Goal: Information Seeking & Learning: Learn about a topic

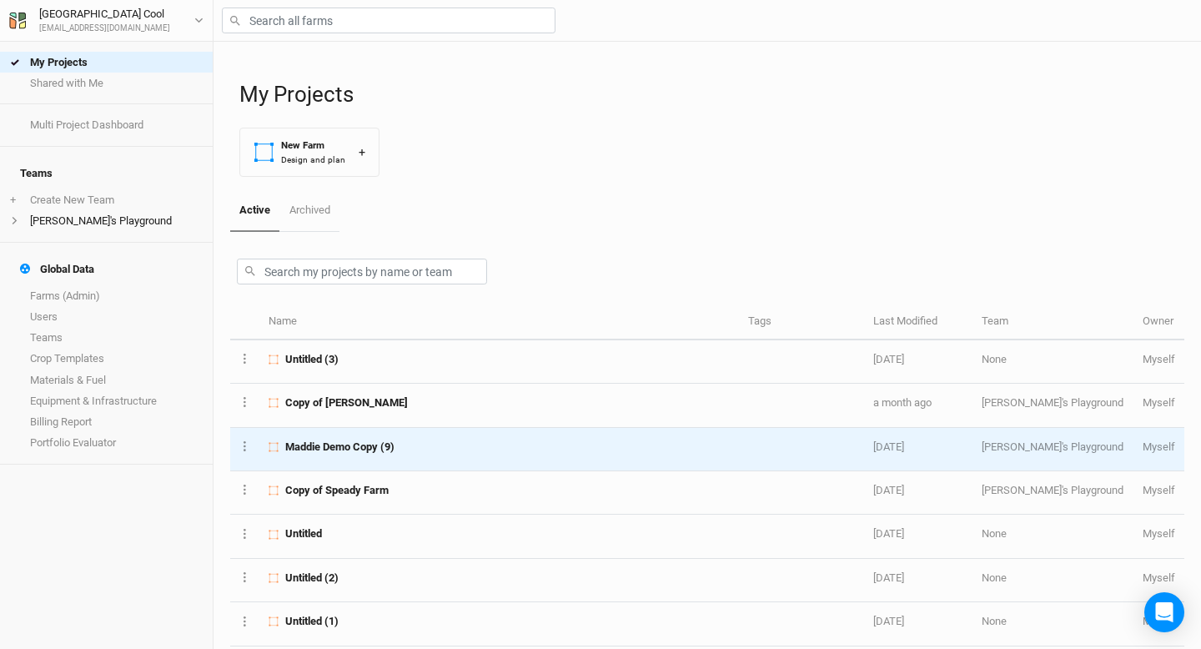
click at [332, 440] on span "Maddie Demo Copy (9)" at bounding box center [339, 447] width 109 height 15
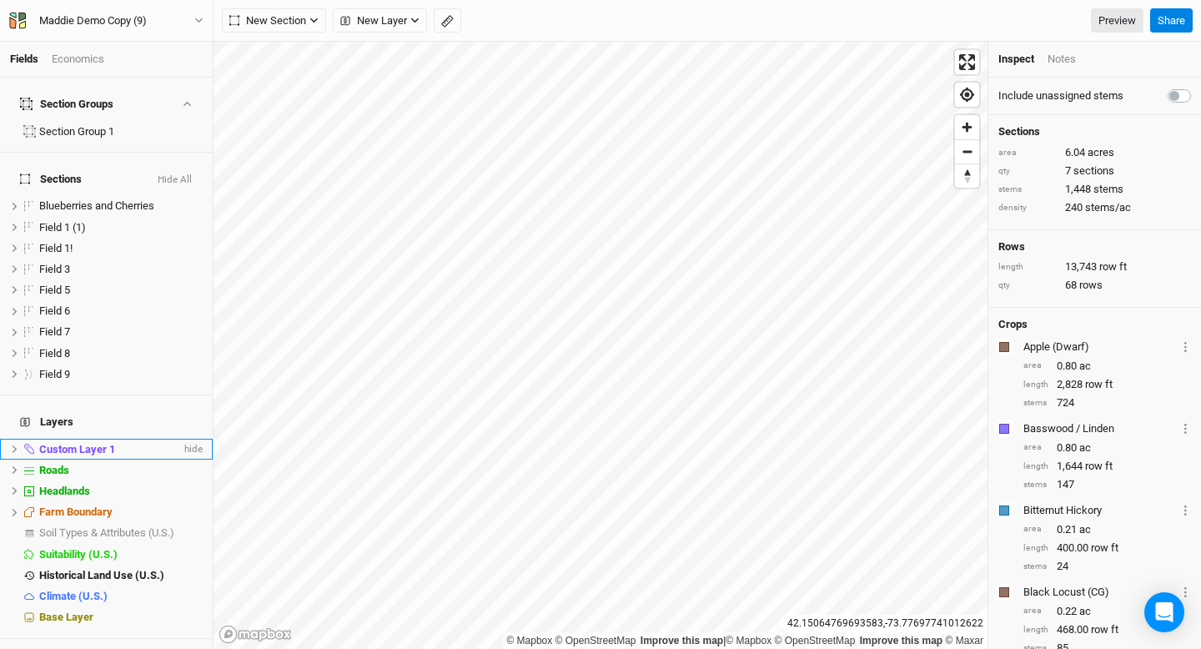
click at [56, 443] on span "Custom Layer 1" at bounding box center [77, 449] width 76 height 13
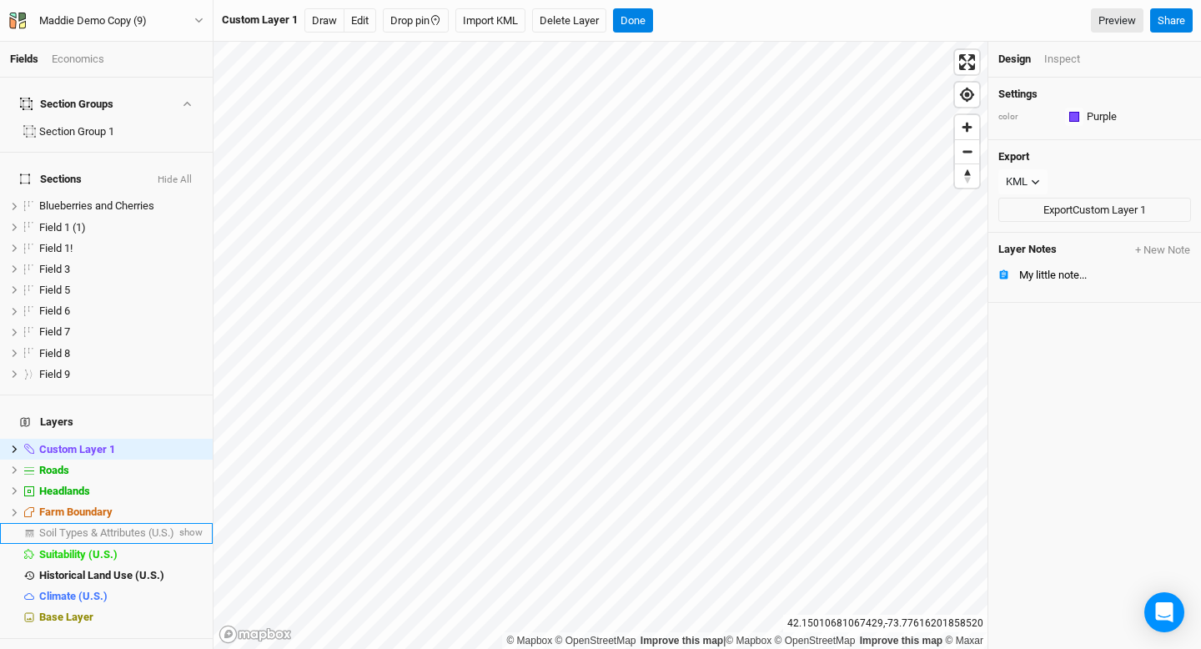
click at [132, 526] on span "Soil Types & Attributes (U.S.)" at bounding box center [106, 532] width 135 height 13
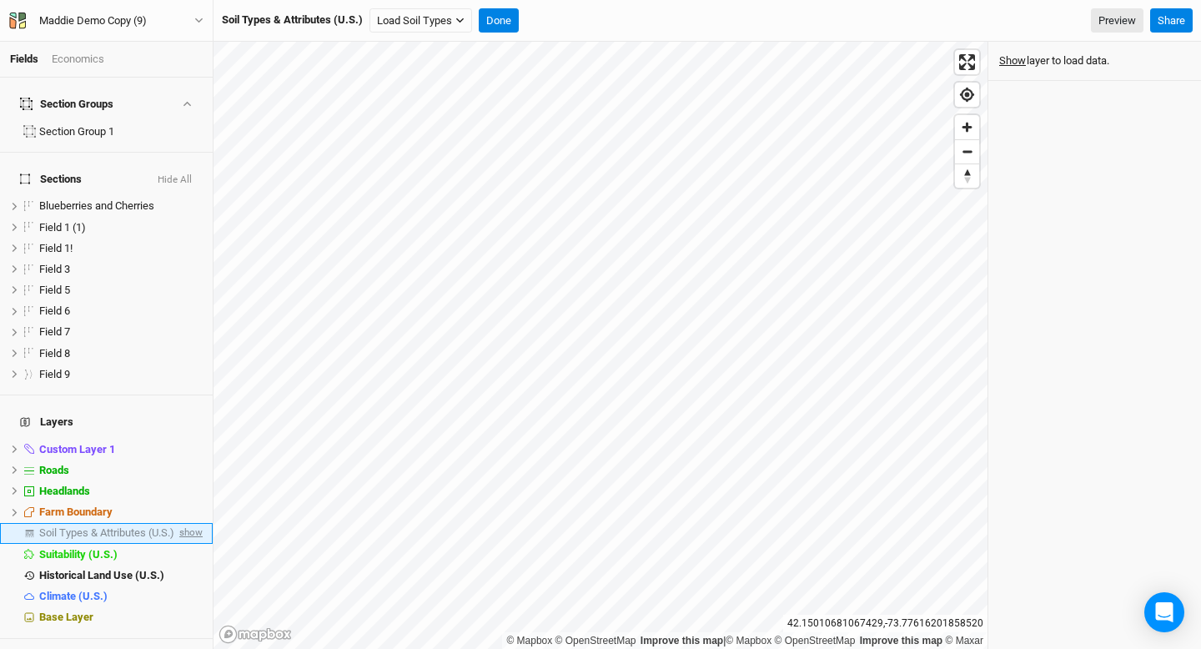
click at [197, 523] on span "show" at bounding box center [189, 533] width 27 height 21
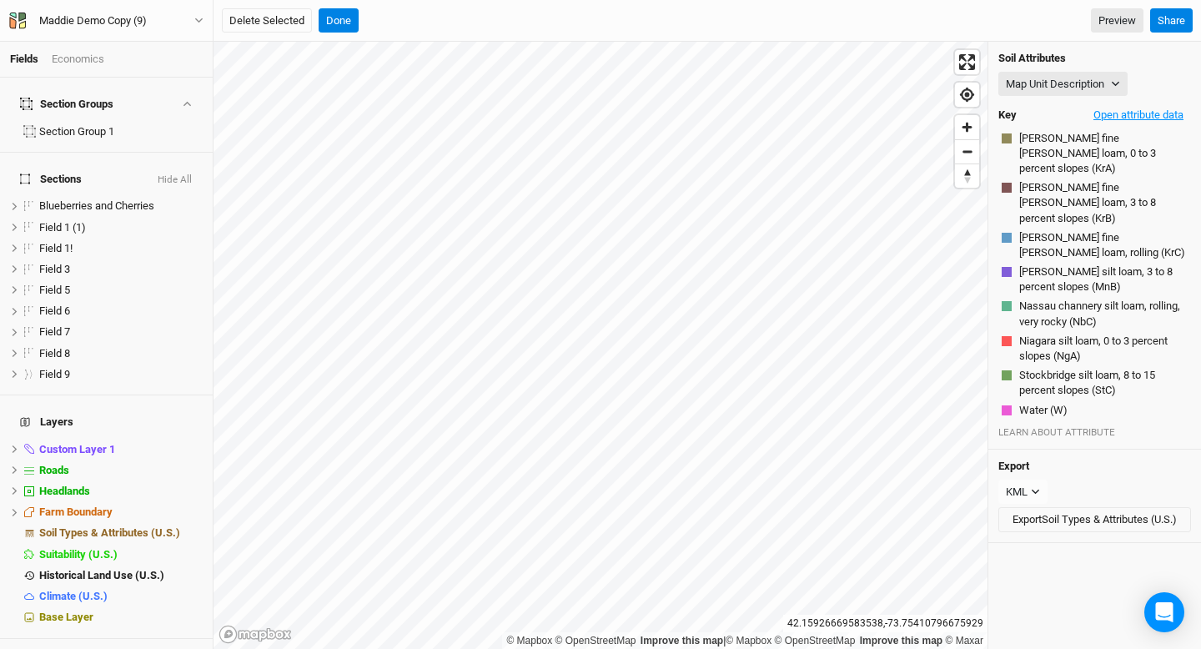
click at [1140, 110] on button "Open attribute data" at bounding box center [1138, 115] width 105 height 25
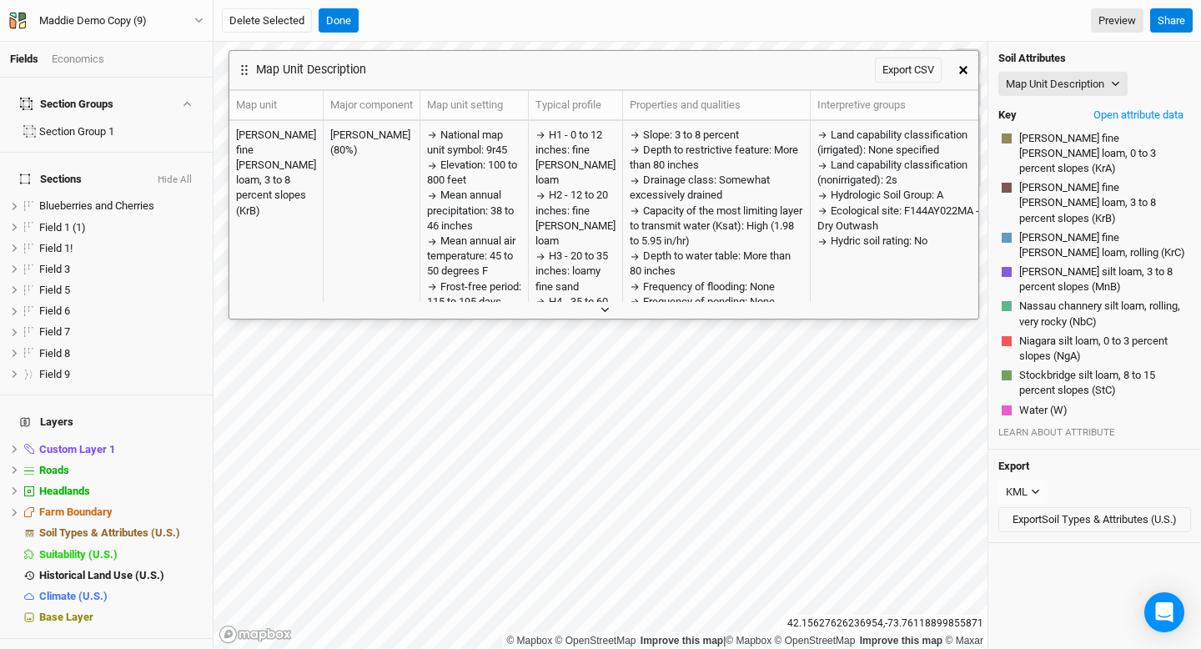
click at [603, 307] on icon "button" at bounding box center [605, 309] width 9 height 9
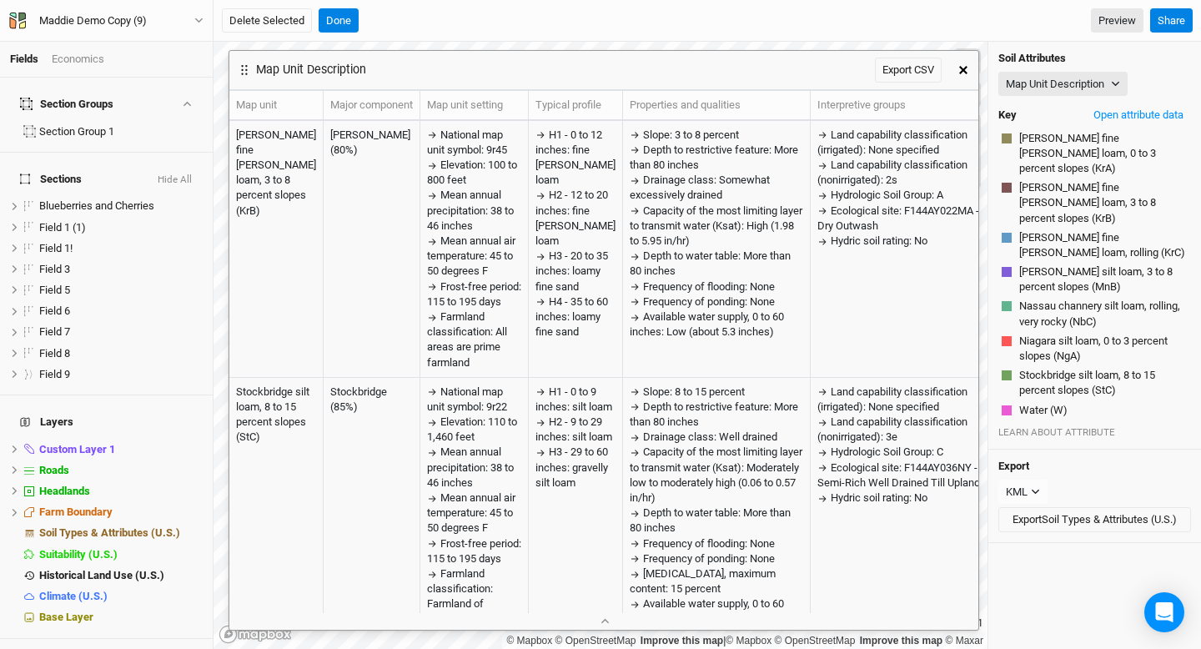
click at [959, 72] on icon "button" at bounding box center [963, 70] width 8 height 8
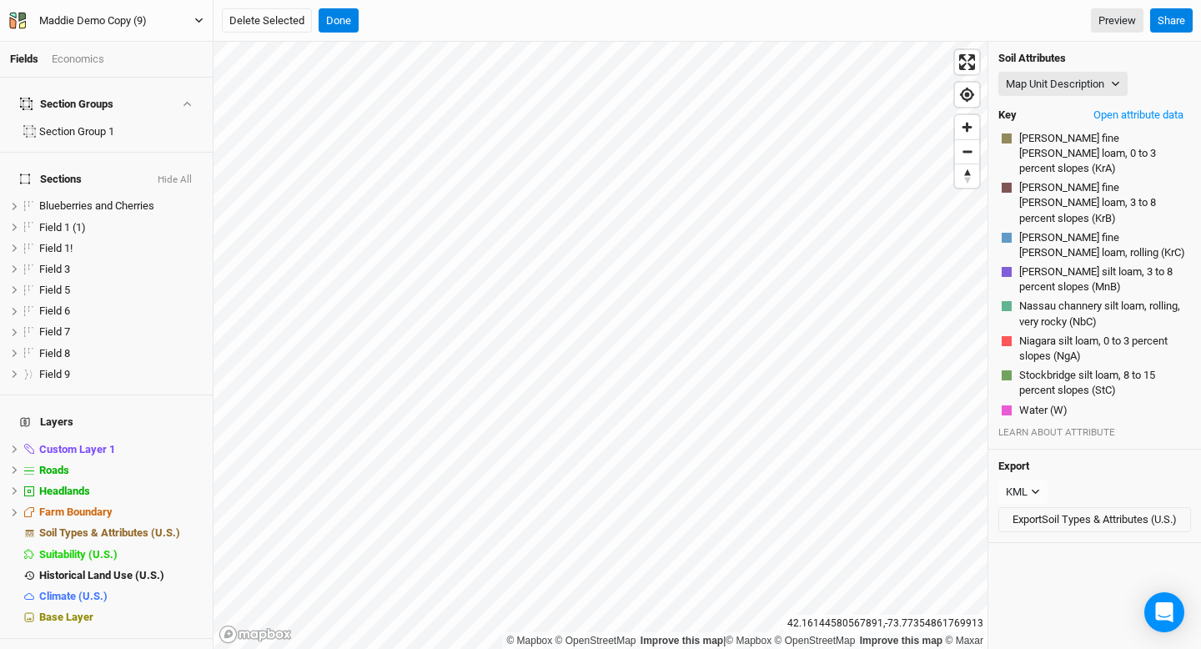
click at [194, 22] on button "Maddie Demo Copy (9)" at bounding box center [106, 21] width 196 height 18
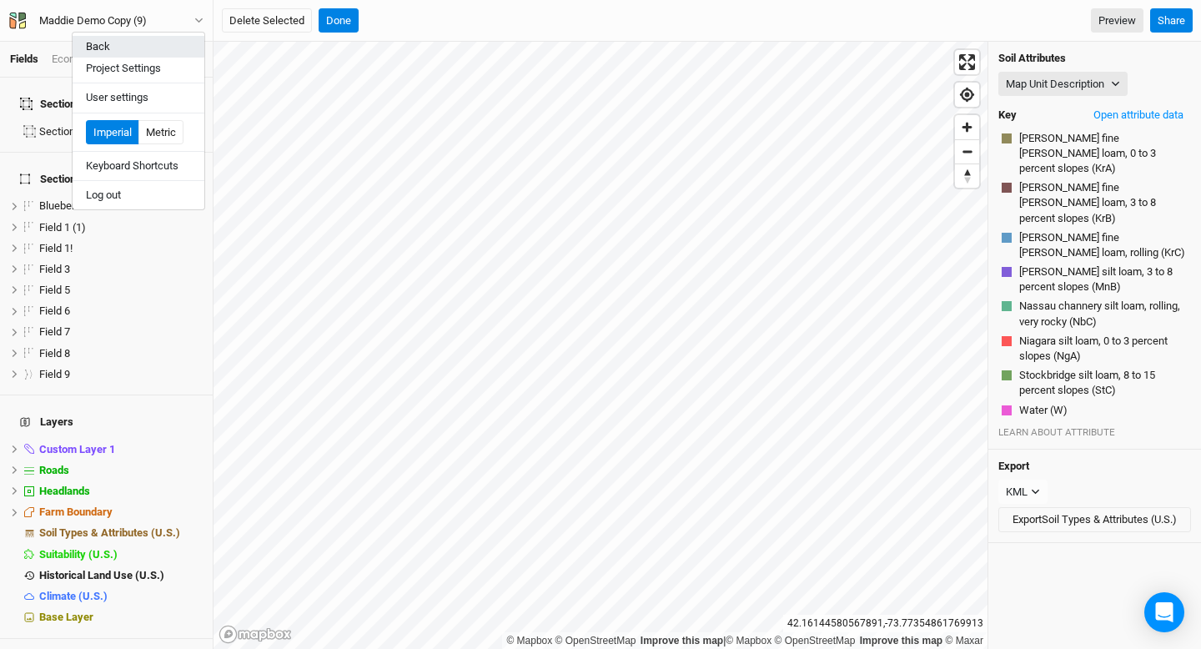
click at [193, 43] on button "Back" at bounding box center [139, 47] width 132 height 22
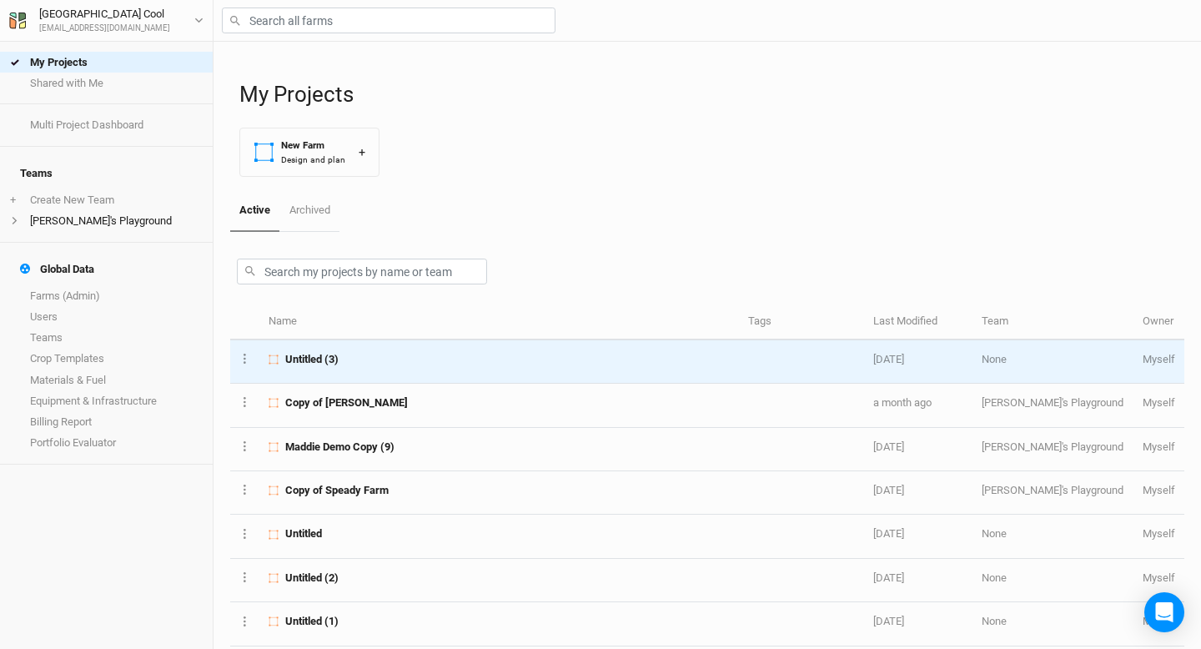
click at [340, 368] on td "Untitled (3)" at bounding box center [499, 361] width 480 height 43
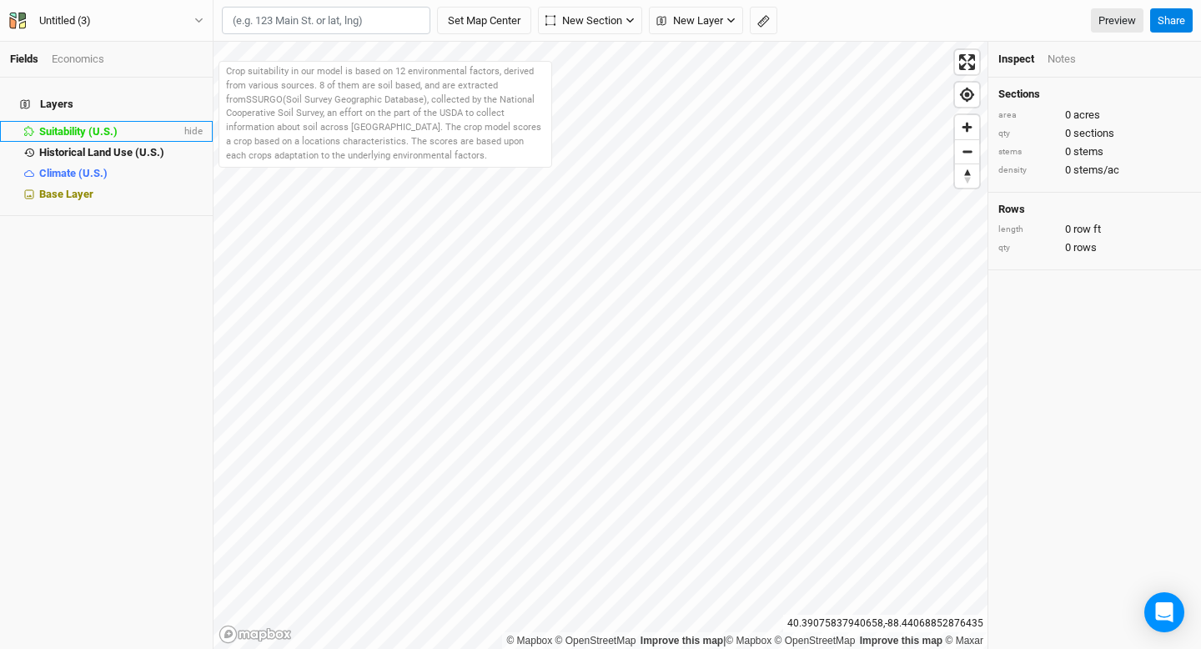
click at [100, 125] on span "Suitability (U.S.)" at bounding box center [78, 131] width 78 height 13
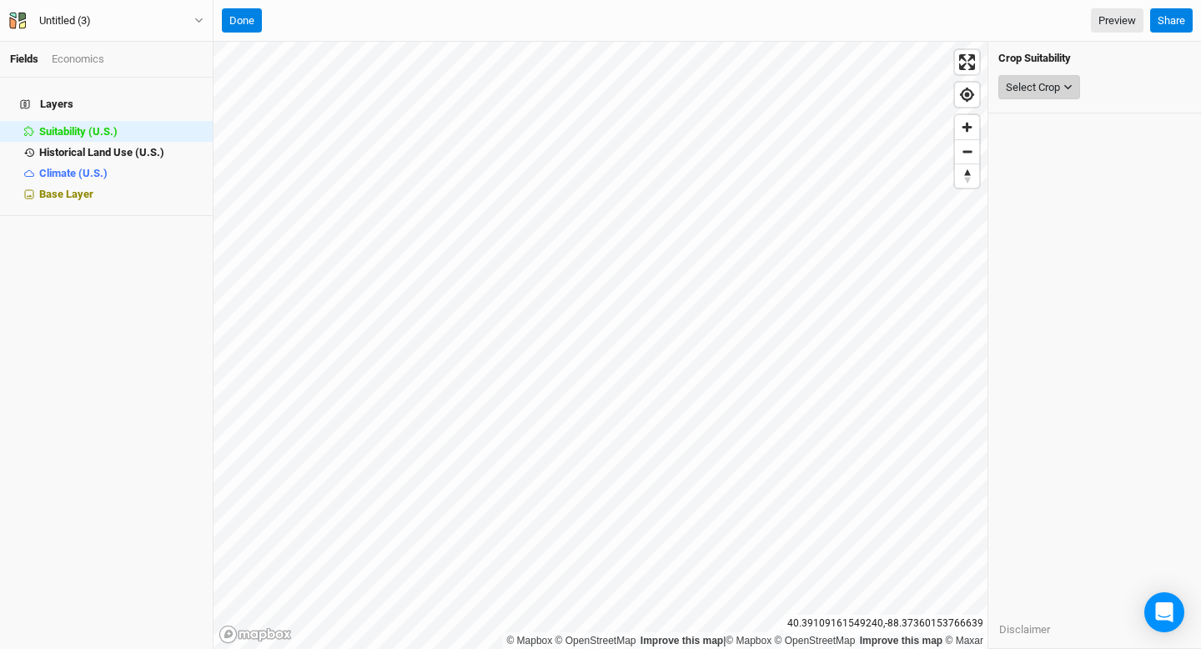
click at [1032, 95] on button "Select Crop" at bounding box center [1040, 87] width 82 height 25
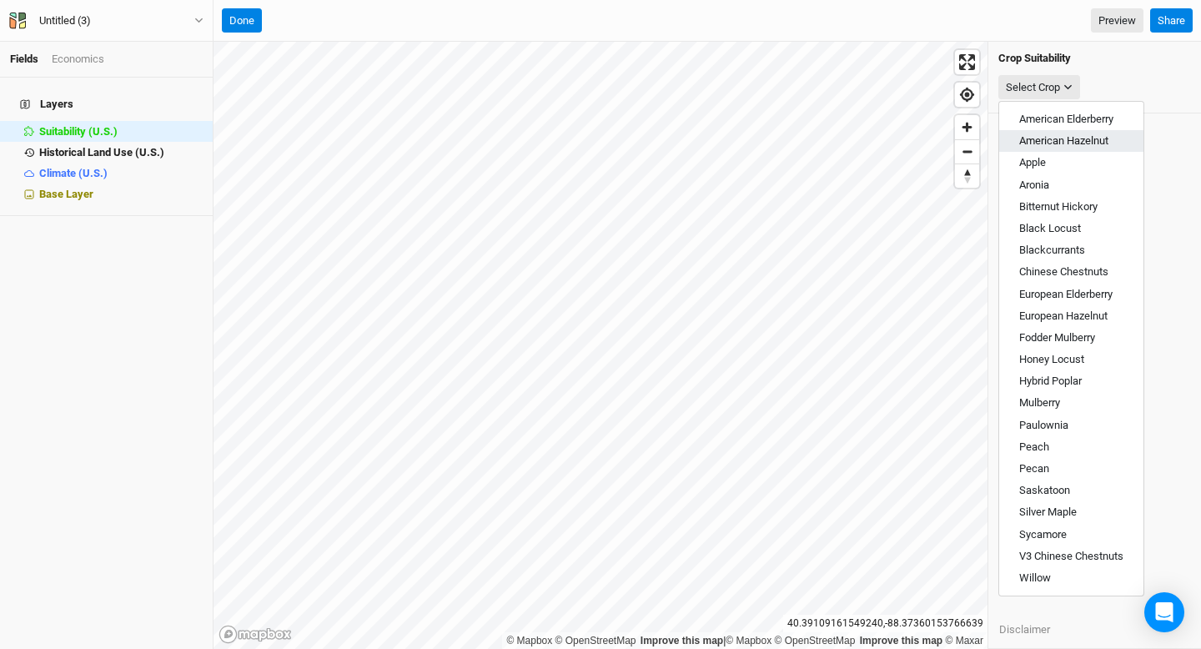
click at [1054, 145] on span "American Hazelnut" at bounding box center [1063, 140] width 89 height 13
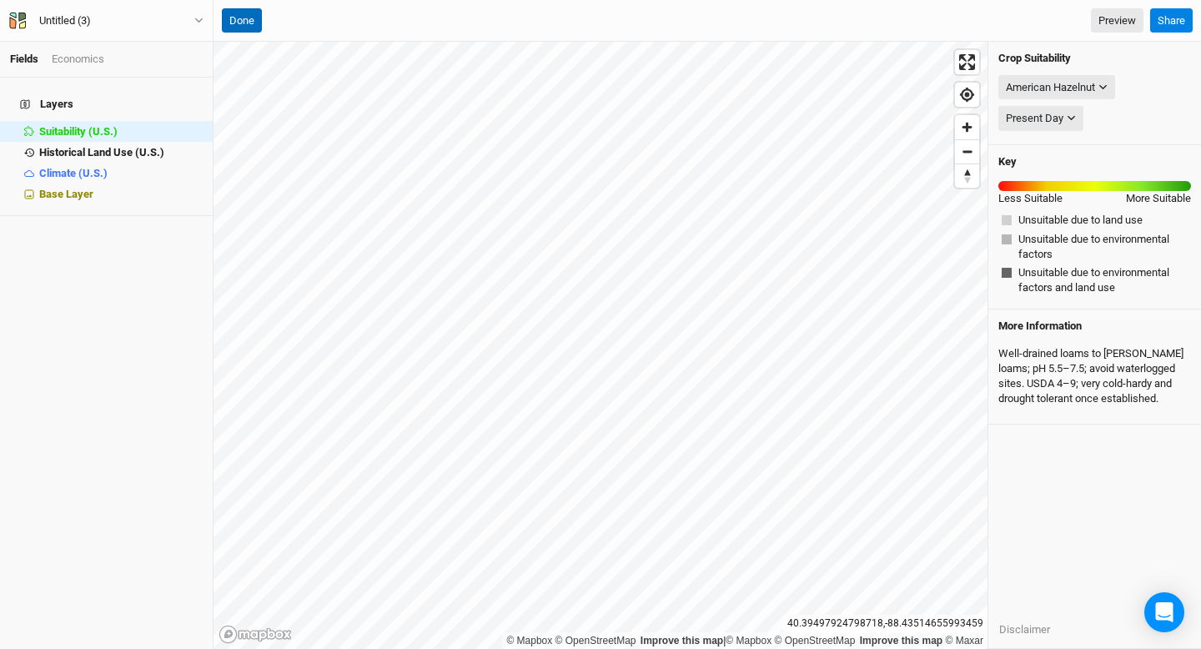
click at [246, 19] on button "Done" at bounding box center [242, 20] width 40 height 25
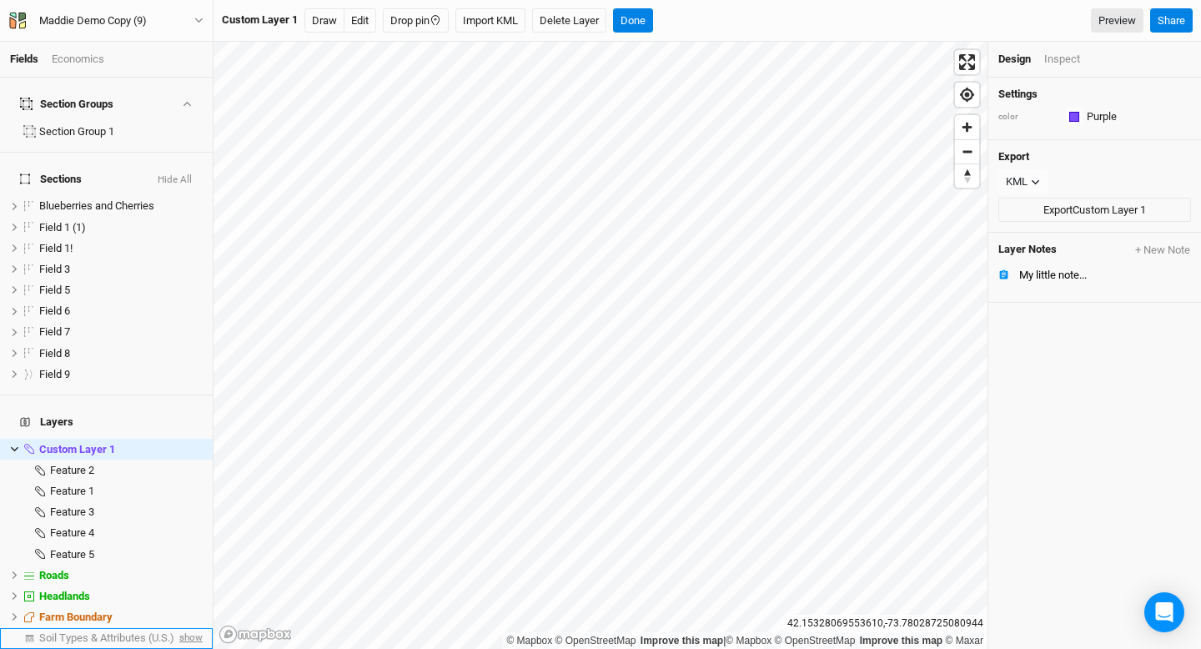
click at [195, 628] on span "show" at bounding box center [189, 638] width 27 height 21
click at [135, 632] on span "Soil Types & Attributes (U.S.)" at bounding box center [109, 638] width 141 height 13
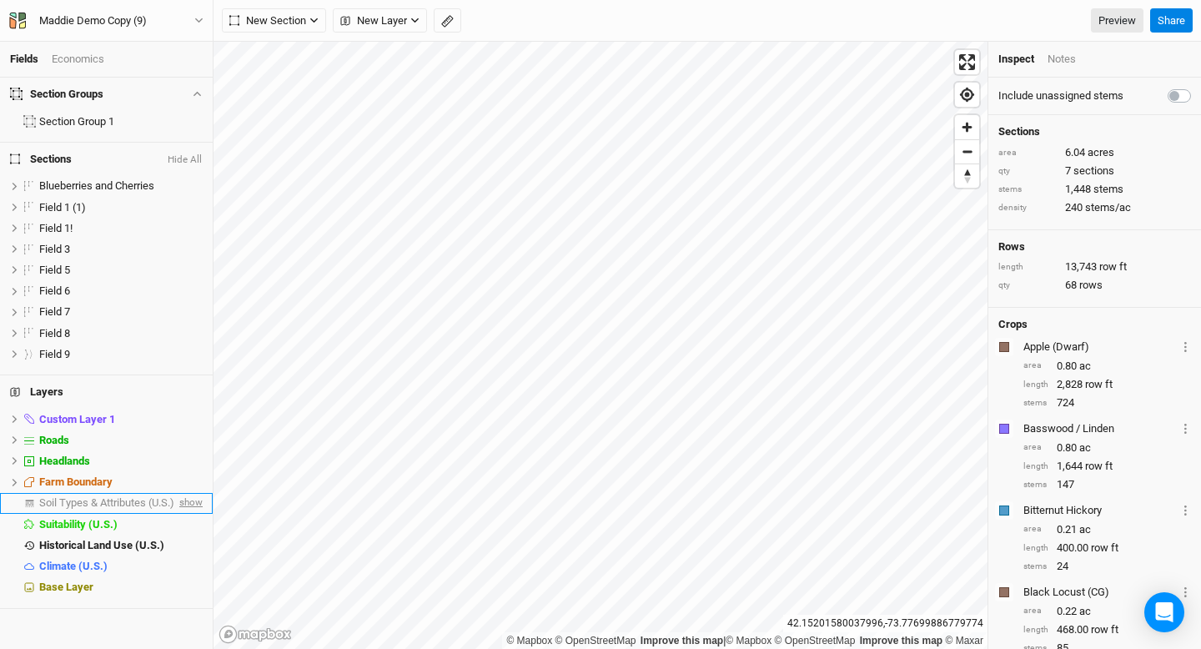
click at [194, 501] on span "show" at bounding box center [189, 503] width 27 height 21
click at [130, 501] on span "Soil Types & Attributes (U.S.)" at bounding box center [109, 502] width 141 height 13
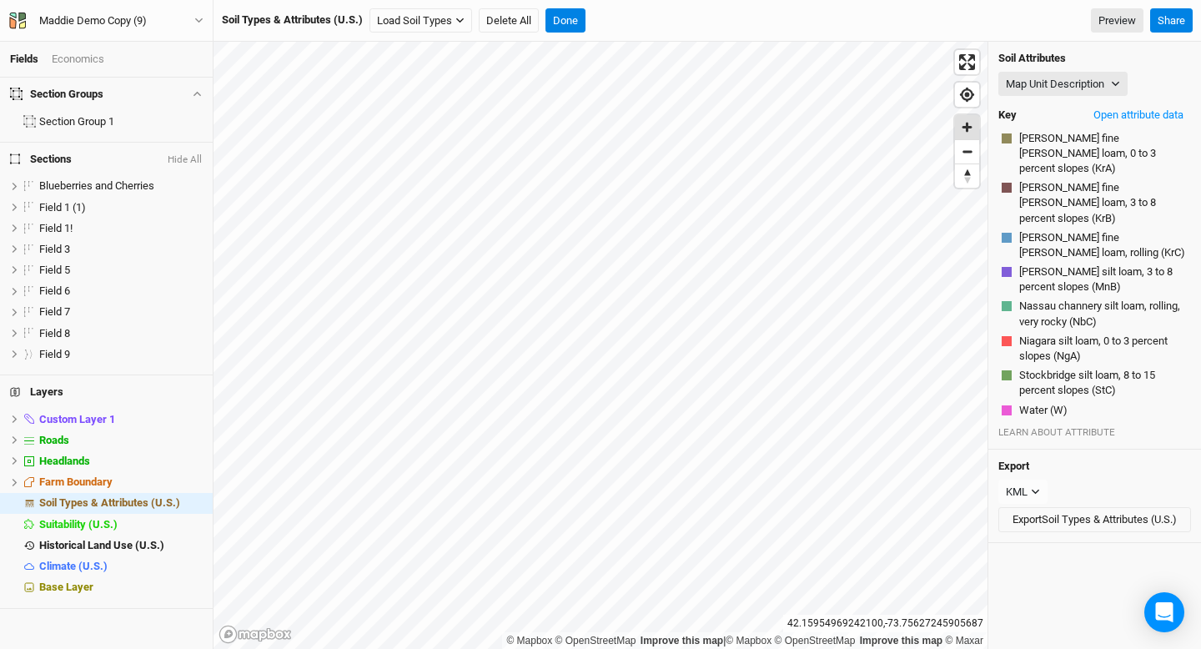
click at [963, 128] on span "Zoom in" at bounding box center [967, 127] width 24 height 24
click at [1073, 179] on button "[PERSON_NAME] fine [PERSON_NAME] loam, 3 to 8 percent slopes (KrB)" at bounding box center [1103, 203] width 169 height 48
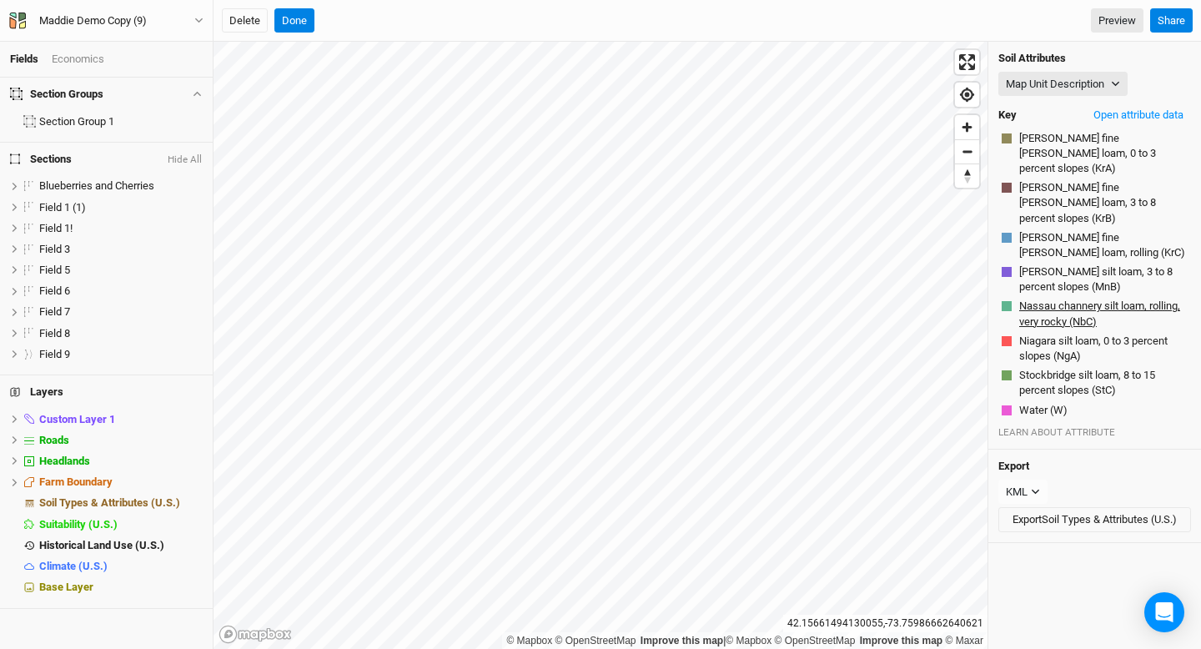
click at [1094, 298] on button "Nassau channery silt loam, rolling, very rocky (NbC)" at bounding box center [1103, 314] width 169 height 32
click at [1051, 264] on button "[PERSON_NAME] silt loam, 3 to 8 percent slopes (MnB)" at bounding box center [1103, 280] width 169 height 32
click at [1105, 91] on button "Map Unit Description" at bounding box center [1063, 84] width 129 height 25
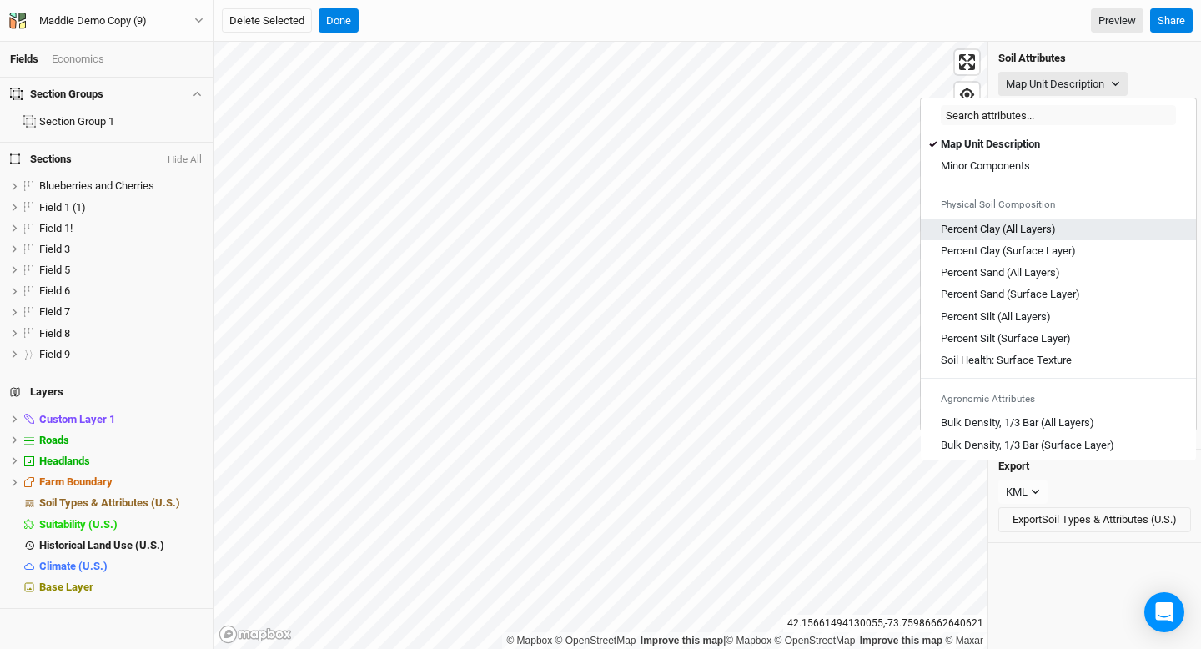
click at [1038, 228] on Layers\) "Percent Clay (All Layers)" at bounding box center [998, 229] width 115 height 15
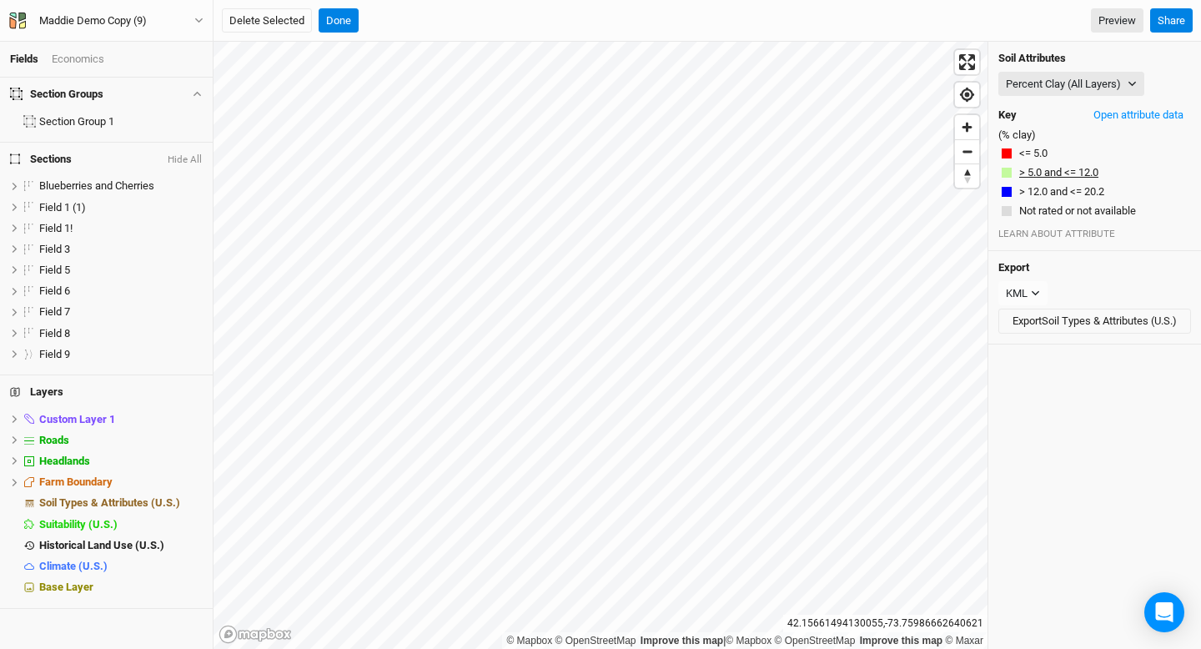
click at [1068, 171] on button "> 5.0 and <= 12.0" at bounding box center [1059, 172] width 81 height 17
click at [44, 462] on span "Headlands" at bounding box center [64, 461] width 51 height 13
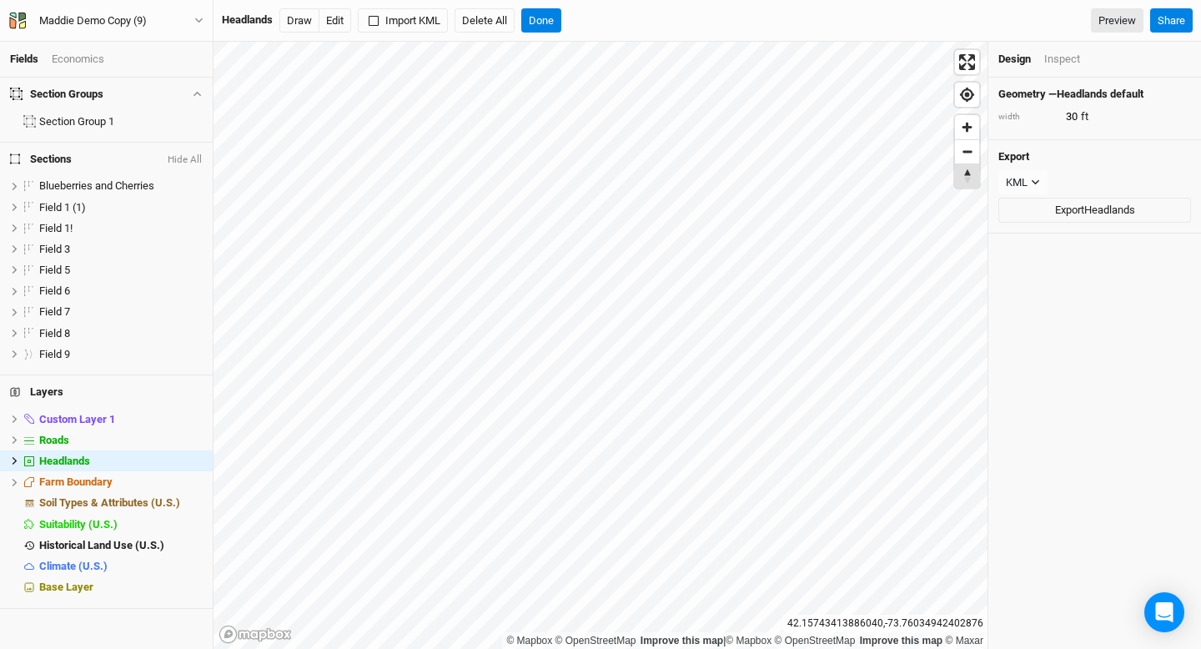
click at [967, 165] on span "Reset bearing to north" at bounding box center [967, 175] width 24 height 23
click at [968, 155] on span "Zoom out" at bounding box center [967, 151] width 24 height 23
click at [15, 460] on icon at bounding box center [15, 461] width 5 height 8
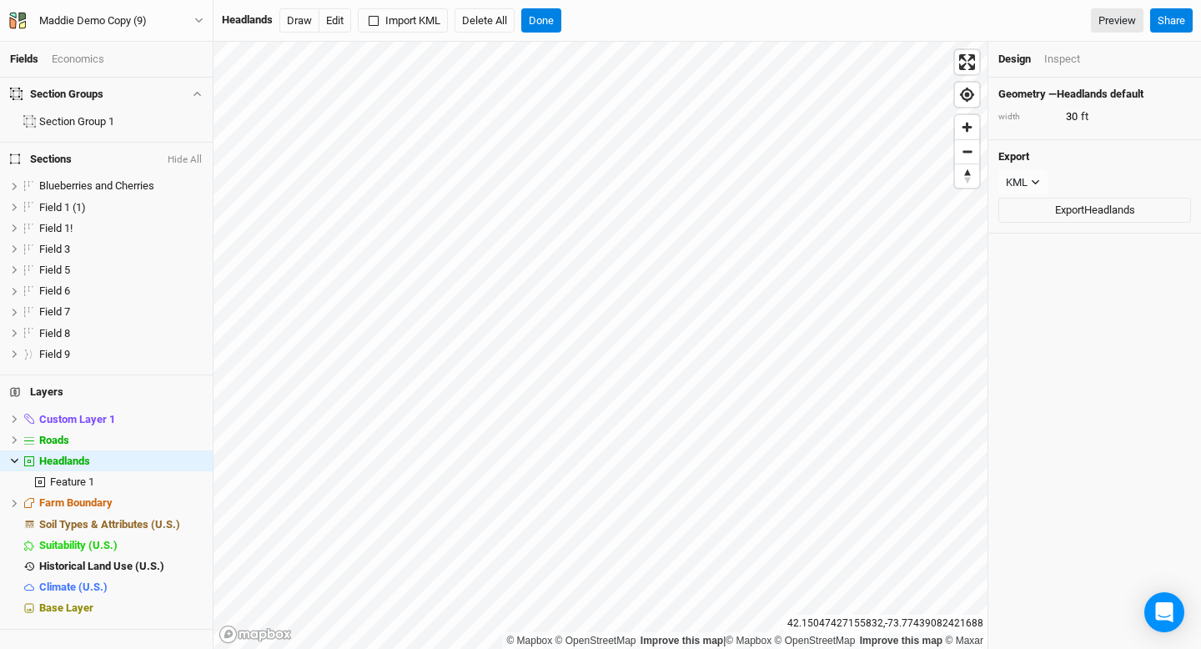
click at [15, 460] on icon at bounding box center [14, 460] width 9 height 9
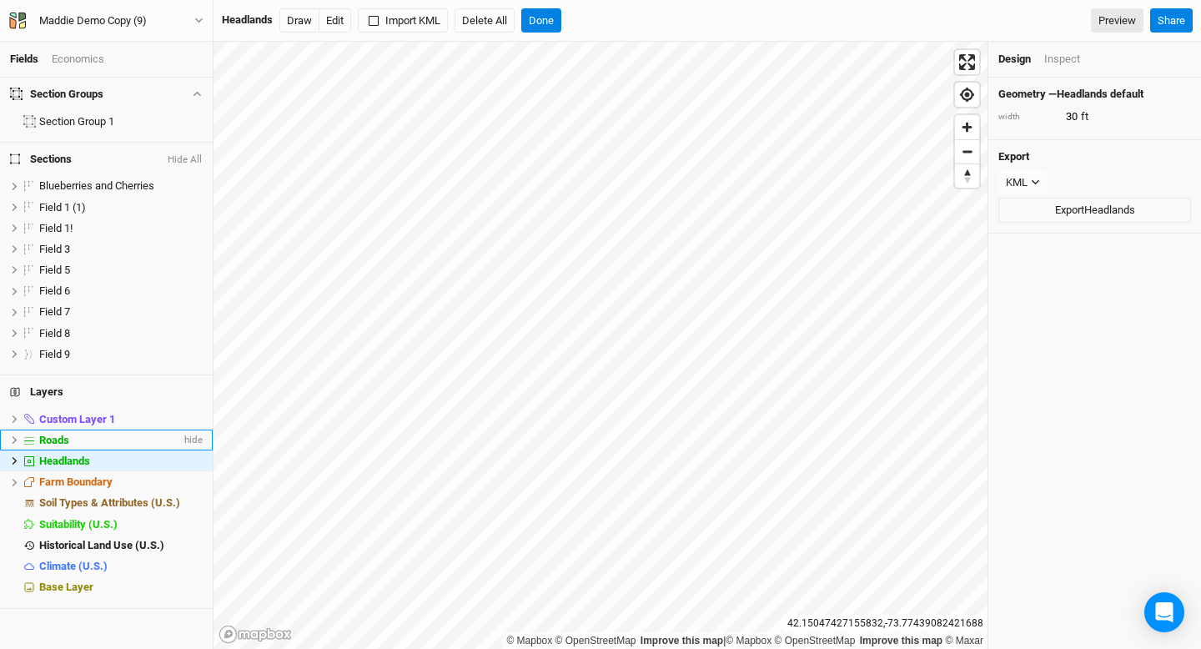
click at [14, 440] on icon at bounding box center [14, 439] width 9 height 9
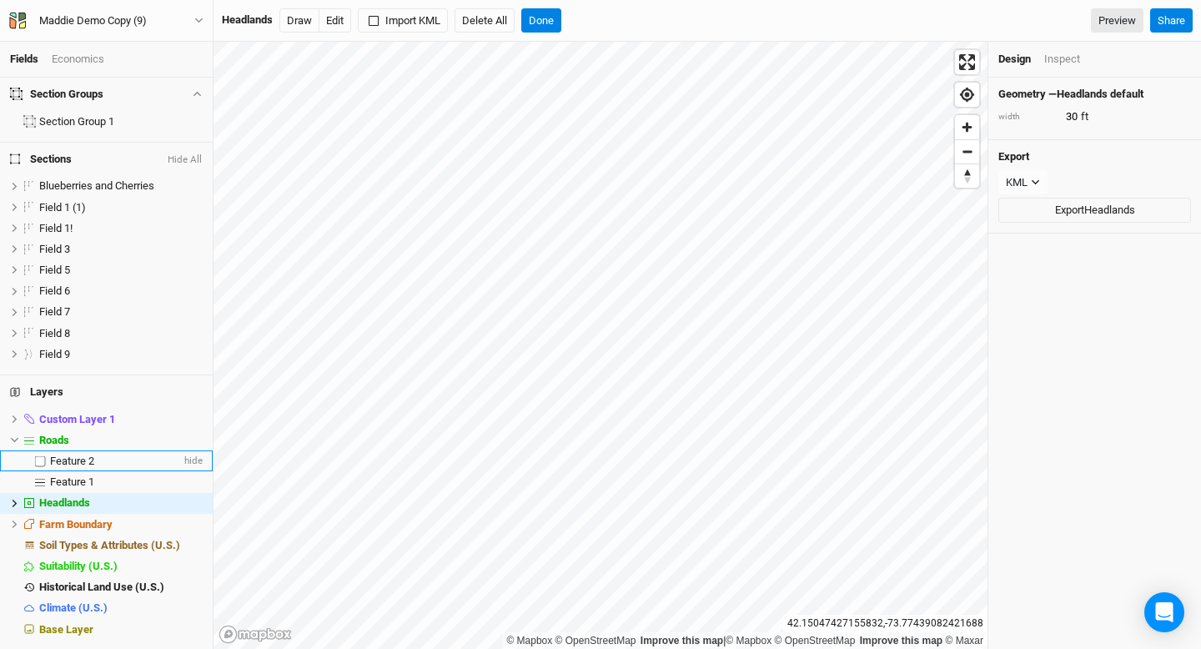
click at [41, 458] on label at bounding box center [40, 460] width 21 height 21
click at [41, 458] on input "checkbox" at bounding box center [40, 461] width 11 height 11
checkbox input "true"
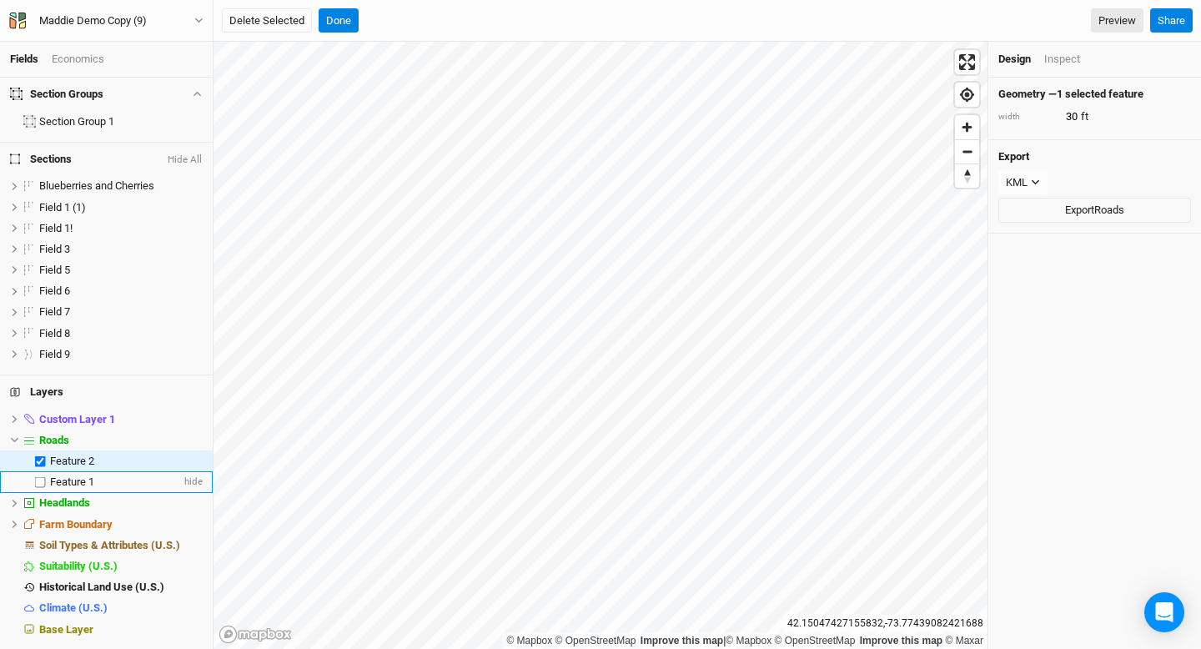
click at [41, 477] on label at bounding box center [40, 482] width 21 height 21
click at [41, 477] on input "checkbox" at bounding box center [40, 482] width 11 height 11
checkbox input "true"
click at [1061, 60] on div "Inspect" at bounding box center [1062, 59] width 36 height 15
